Goal: Task Accomplishment & Management: Use online tool/utility

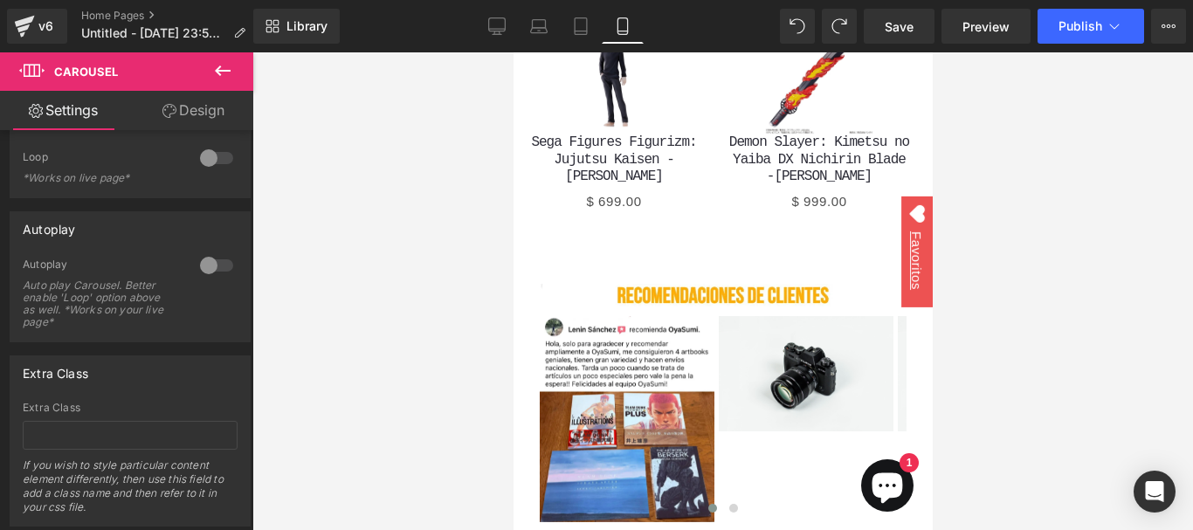
drag, startPoint x: 203, startPoint y: 295, endPoint x: 1092, endPoint y: 464, distance: 904.9
click at [1092, 464] on div at bounding box center [722, 291] width 941 height 478
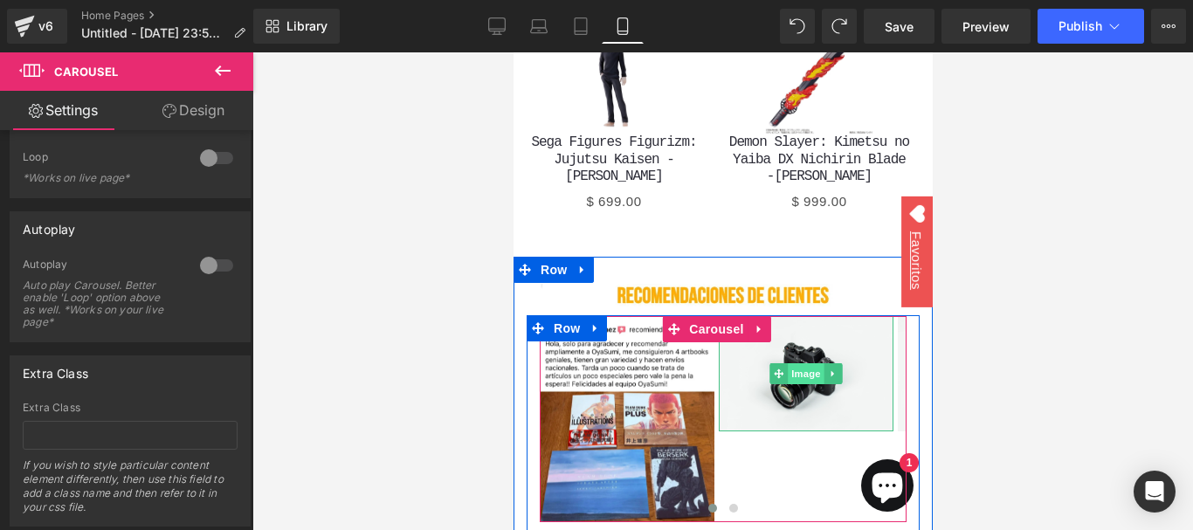
drag, startPoint x: 800, startPoint y: 269, endPoint x: 816, endPoint y: 262, distance: 17.2
click at [800, 363] on span "Image" at bounding box center [805, 373] width 37 height 21
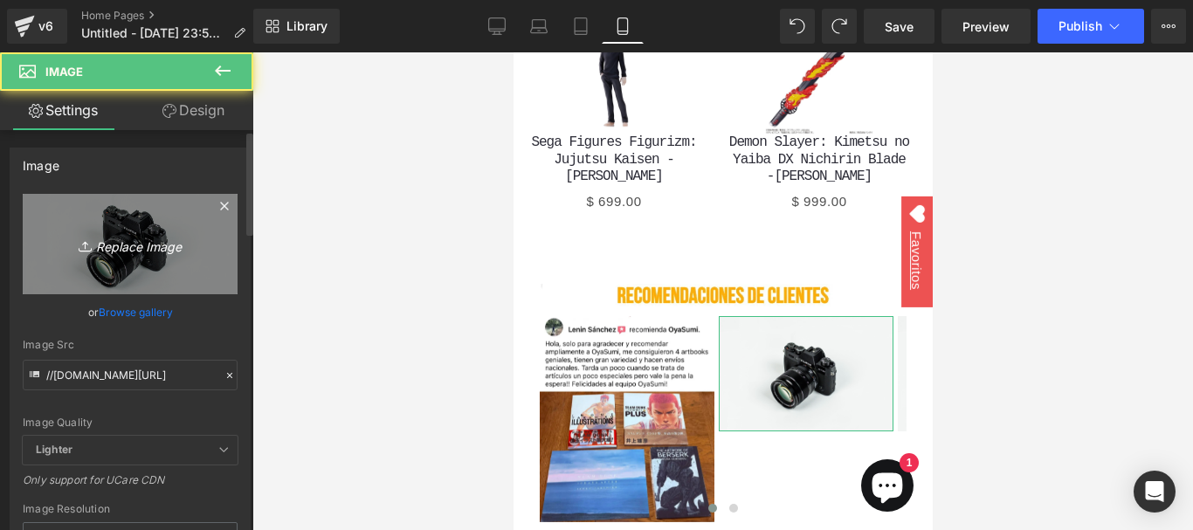
click at [172, 222] on link "Replace Image" at bounding box center [130, 244] width 215 height 100
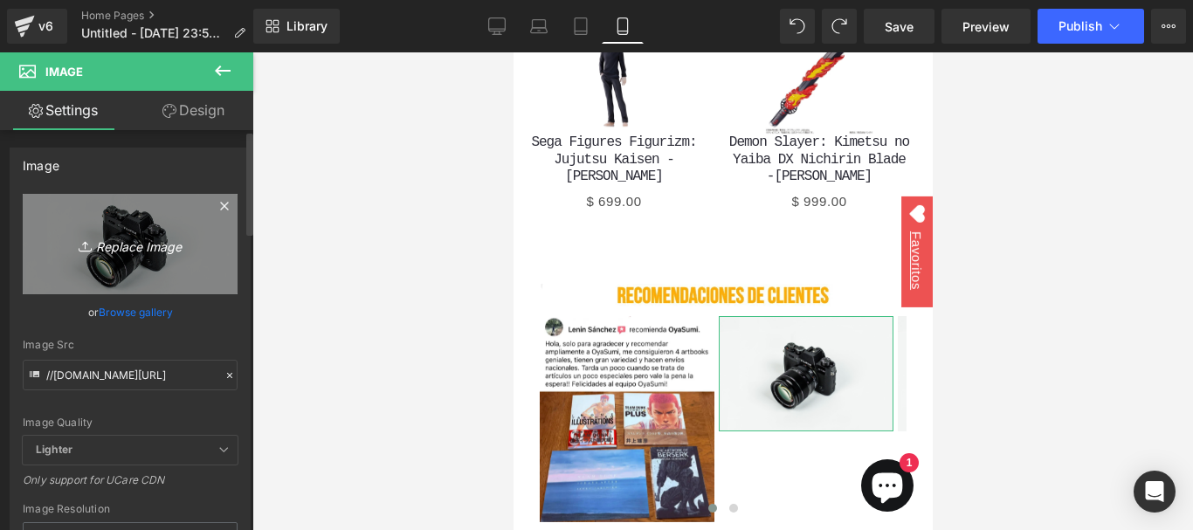
click at [176, 246] on icon "Replace Image" at bounding box center [130, 244] width 140 height 22
type input "C:\fakepath\WhatsApp Image [DATE] 2.50.44 PM.webp"
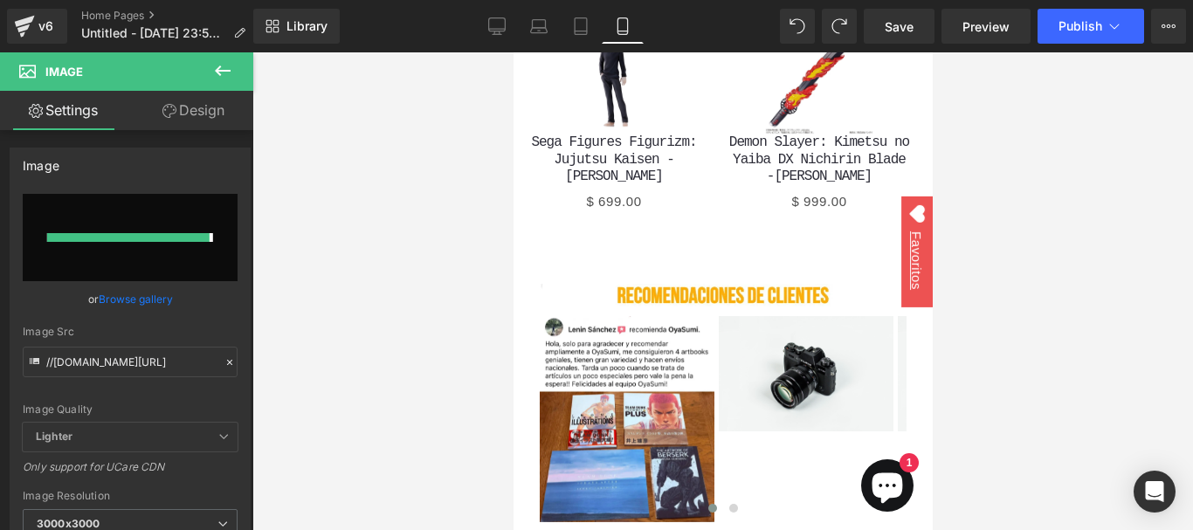
type input "[URL][DOMAIN_NAME]"
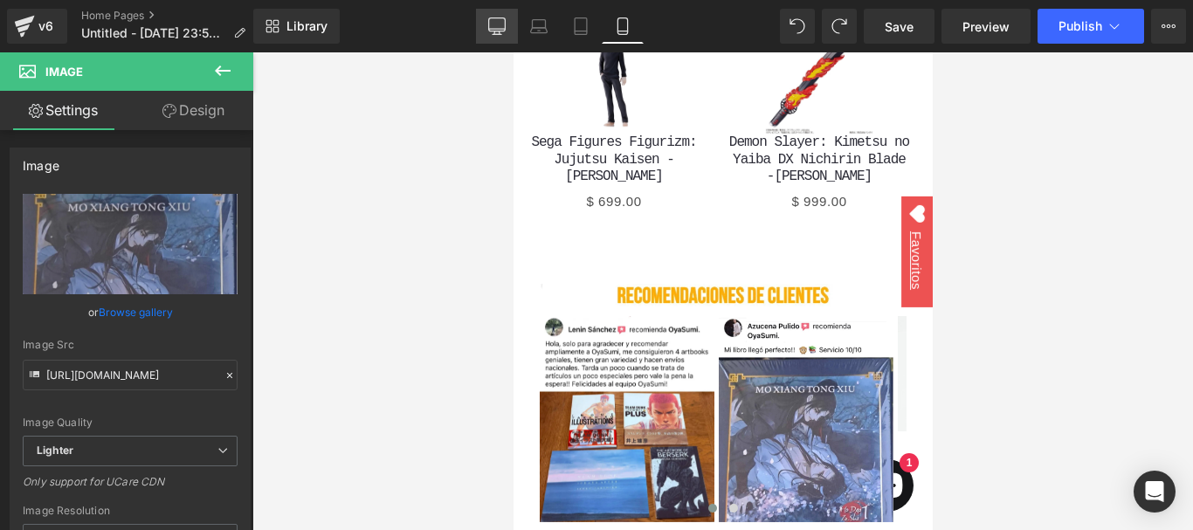
click at [508, 29] on link "Desktop" at bounding box center [497, 26] width 42 height 35
type input "auto"
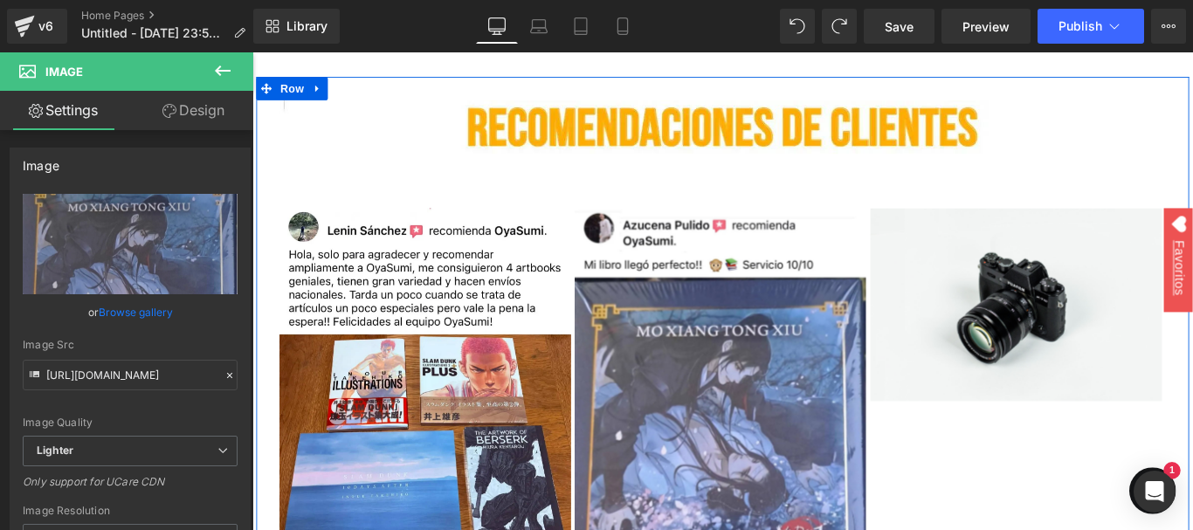
scroll to position [2816, 0]
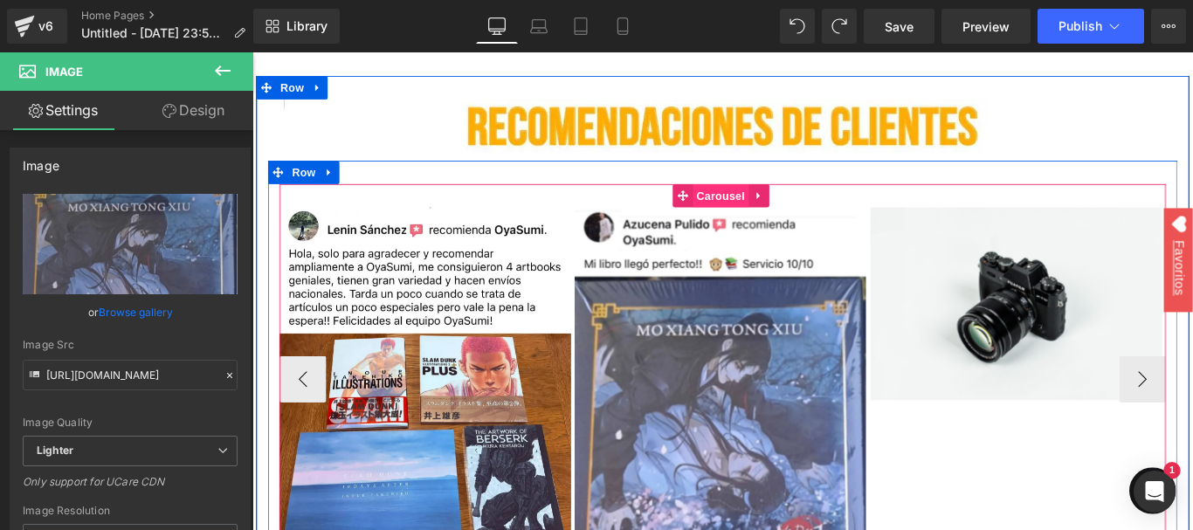
click at [771, 201] on span "Carousel" at bounding box center [778, 214] width 63 height 26
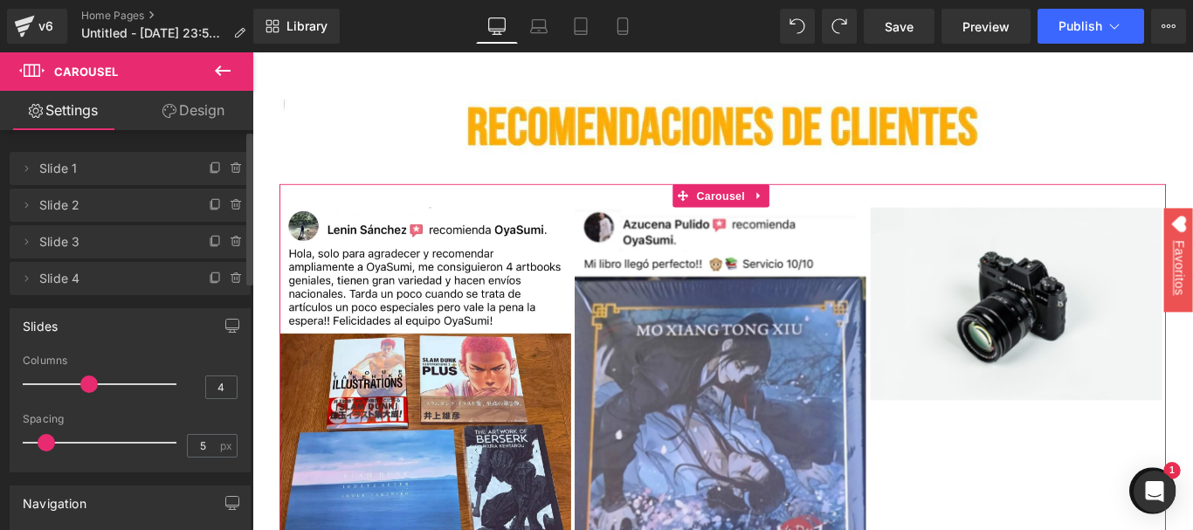
click at [107, 382] on div at bounding box center [103, 384] width 145 height 35
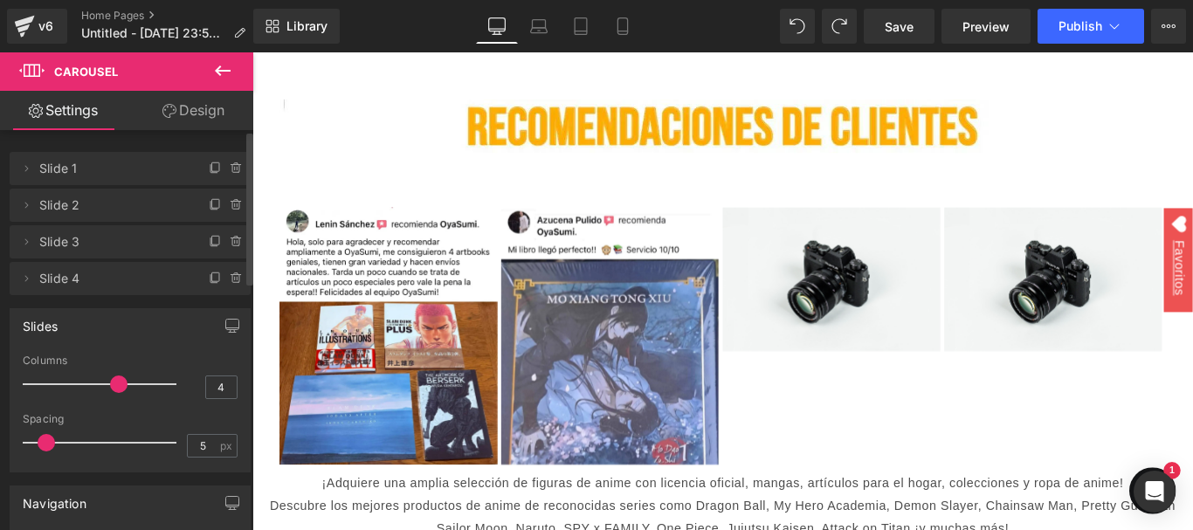
click at [127, 385] on div at bounding box center [103, 384] width 145 height 35
type input "5"
drag, startPoint x: 118, startPoint y: 383, endPoint x: 136, endPoint y: 383, distance: 18.4
click at [128, 383] on span at bounding box center [118, 384] width 17 height 17
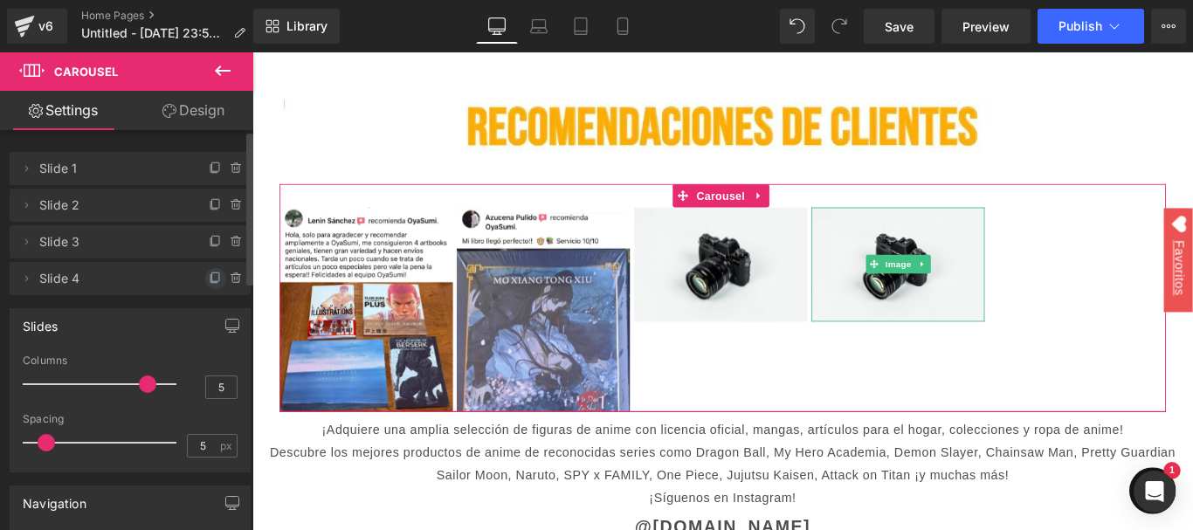
click at [210, 276] on icon at bounding box center [216, 279] width 14 height 14
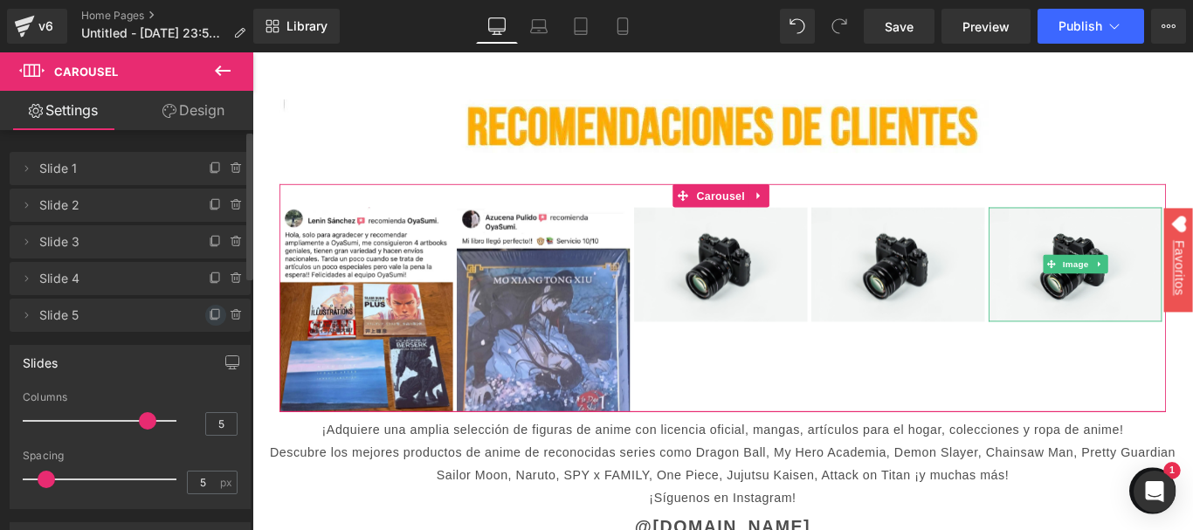
click at [208, 307] on span at bounding box center [215, 315] width 21 height 21
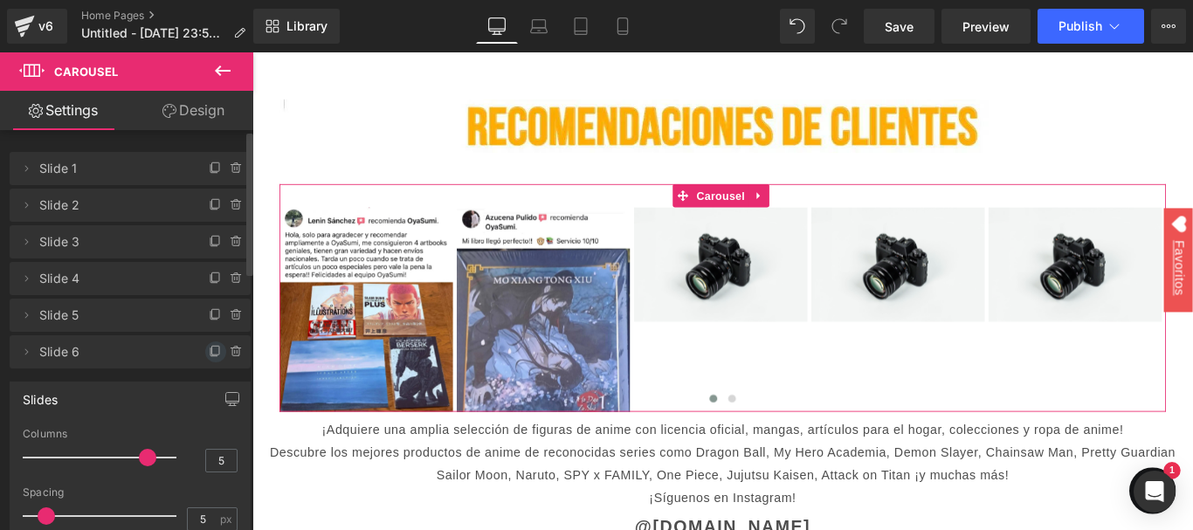
click at [209, 350] on icon at bounding box center [216, 352] width 14 height 14
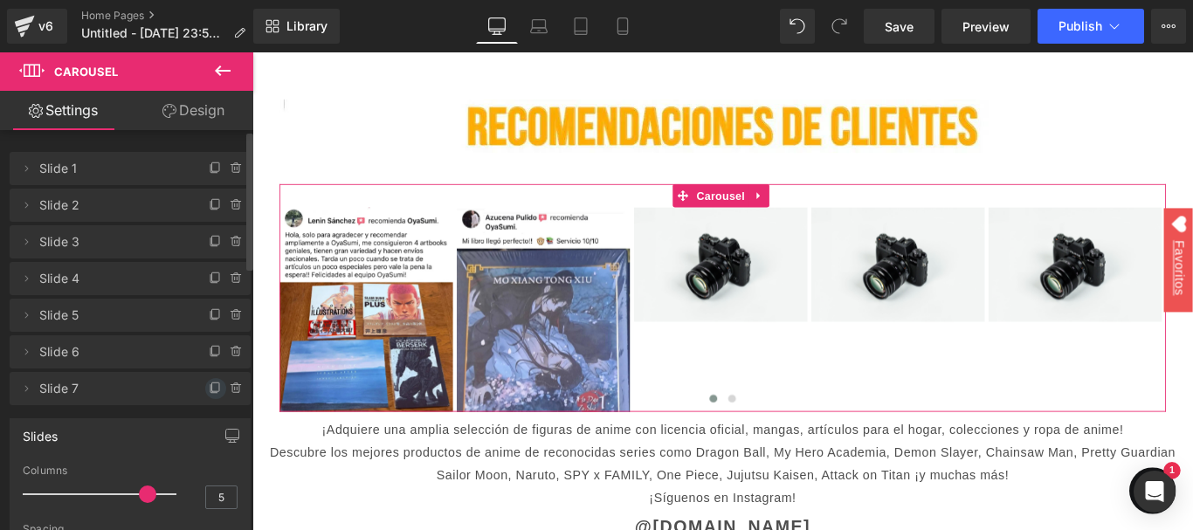
click at [209, 384] on icon at bounding box center [216, 389] width 14 height 14
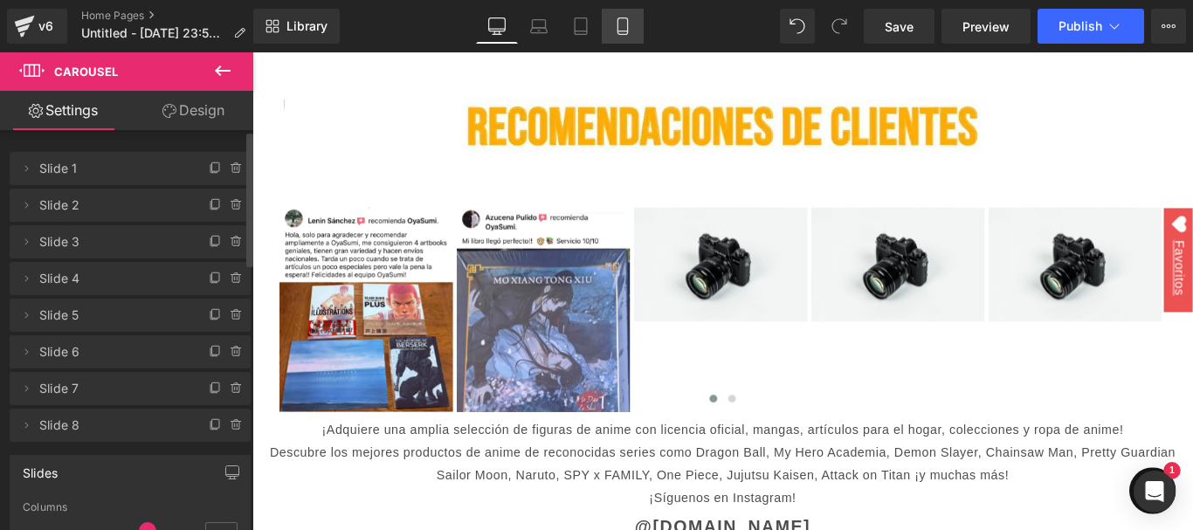
click at [615, 25] on icon at bounding box center [622, 25] width 17 height 17
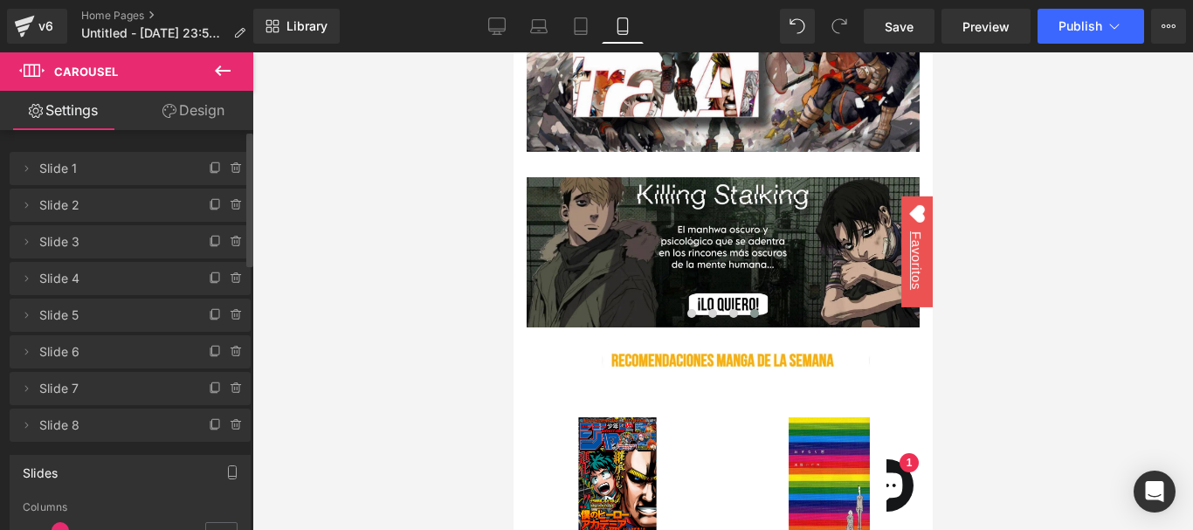
scroll to position [341, 0]
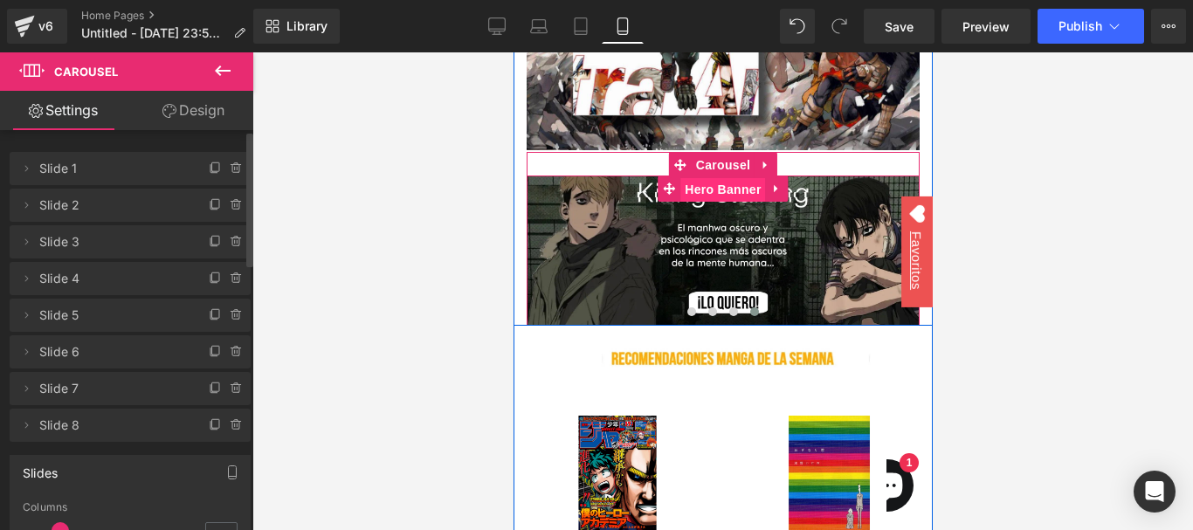
click at [700, 186] on span "Hero Banner" at bounding box center [721, 189] width 85 height 26
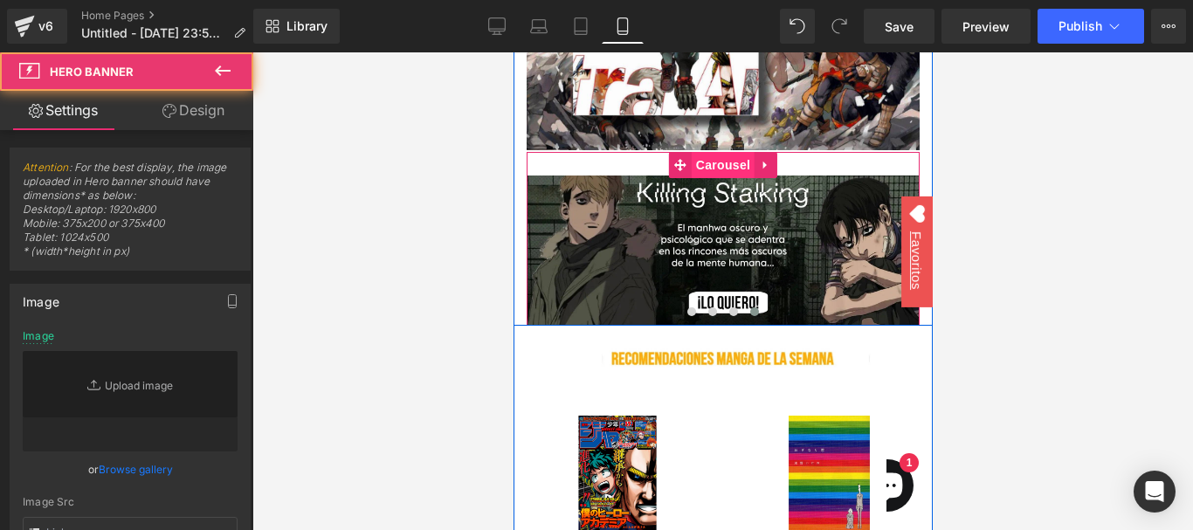
type input "[URL][DOMAIN_NAME]"
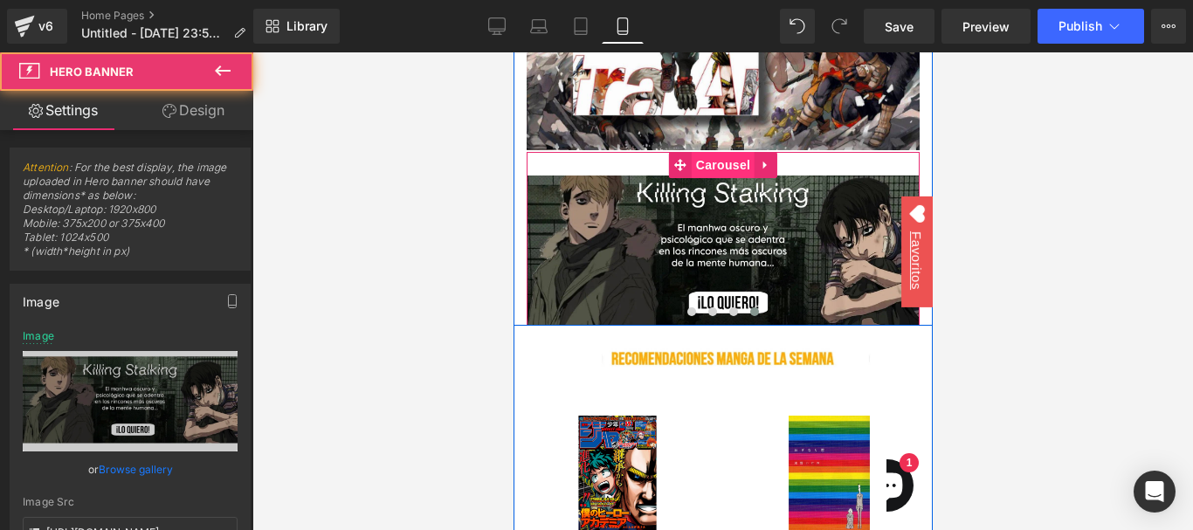
click at [707, 168] on span "Carousel" at bounding box center [722, 165] width 63 height 26
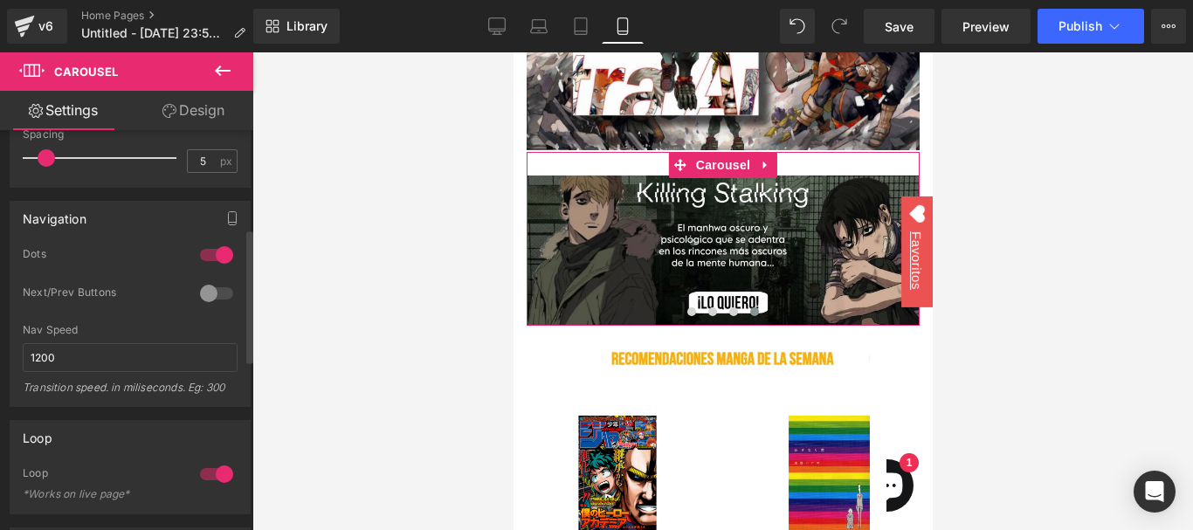
scroll to position [303, 0]
